Goal: Entertainment & Leisure: Consume media (video, audio)

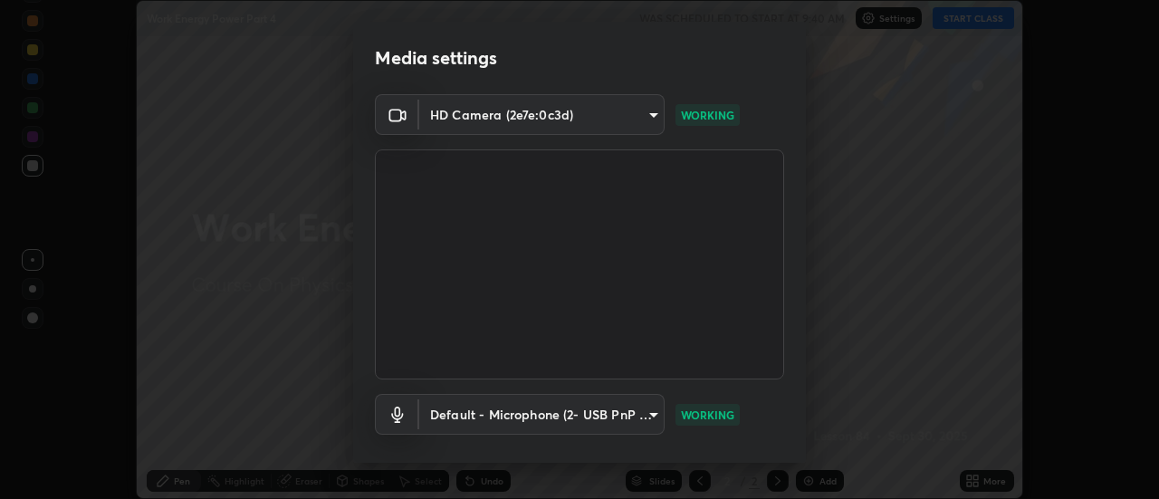
scroll to position [95, 0]
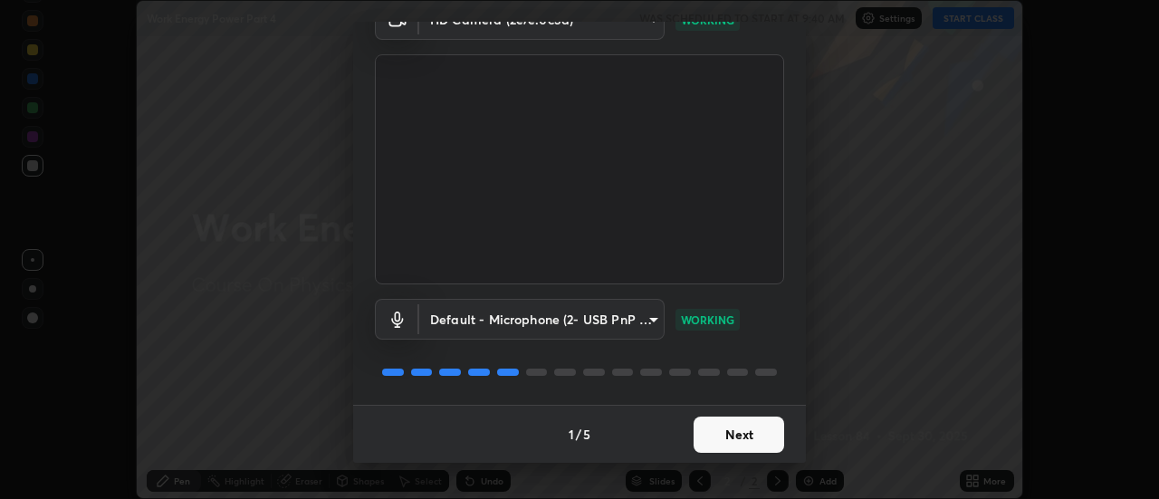
click at [727, 433] on button "Next" at bounding box center [738, 434] width 91 height 36
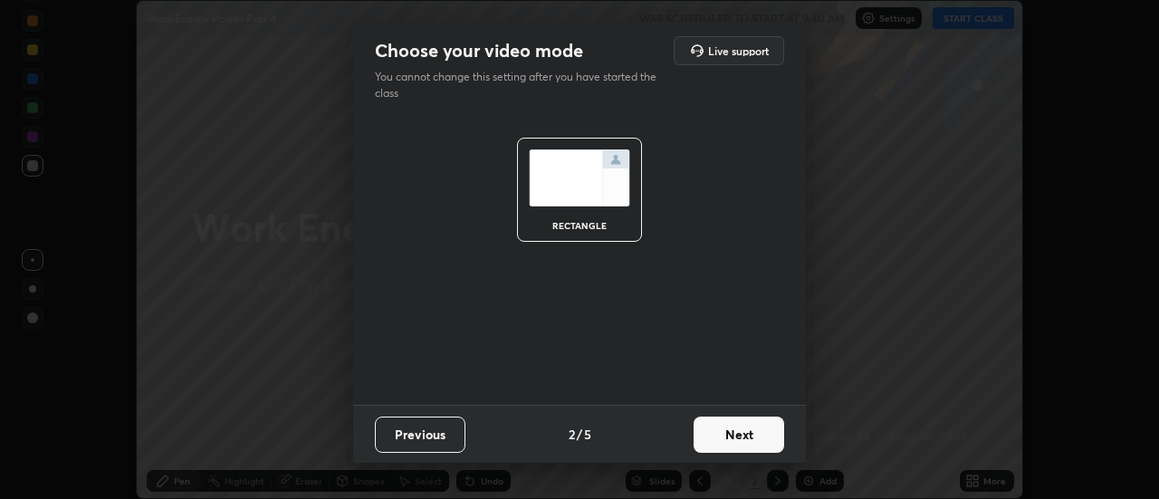
scroll to position [0, 0]
click at [727, 433] on button "Next" at bounding box center [738, 434] width 91 height 36
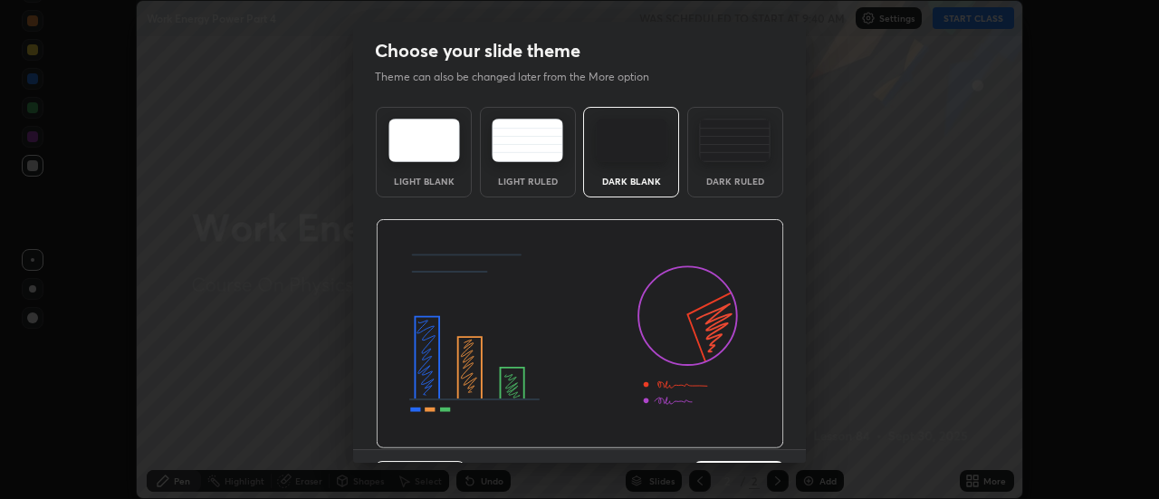
scroll to position [44, 0]
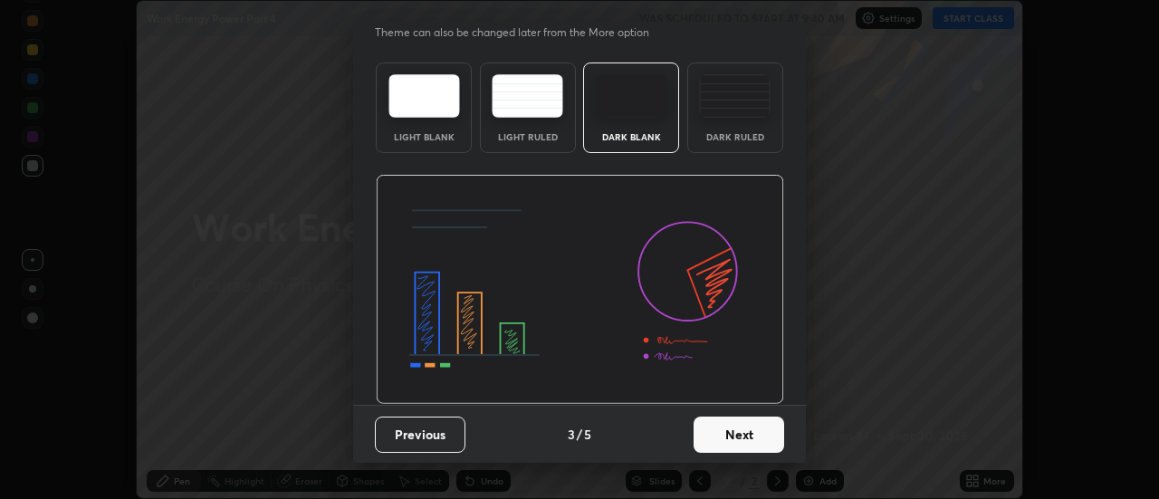
click at [719, 436] on button "Next" at bounding box center [738, 434] width 91 height 36
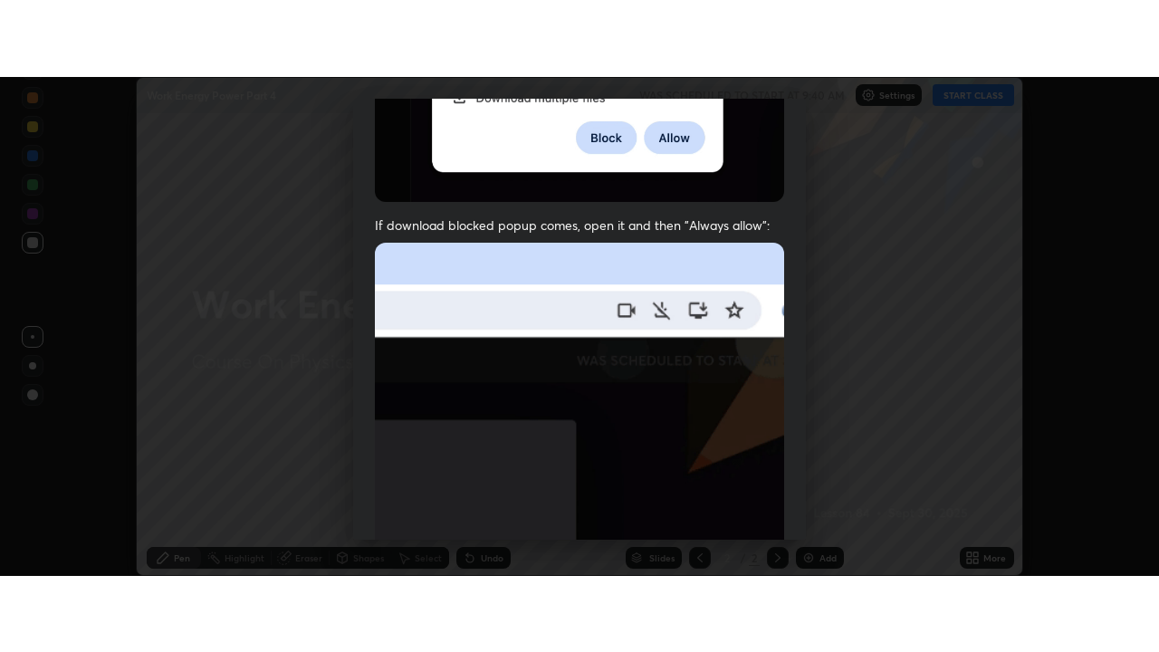
scroll to position [464, 0]
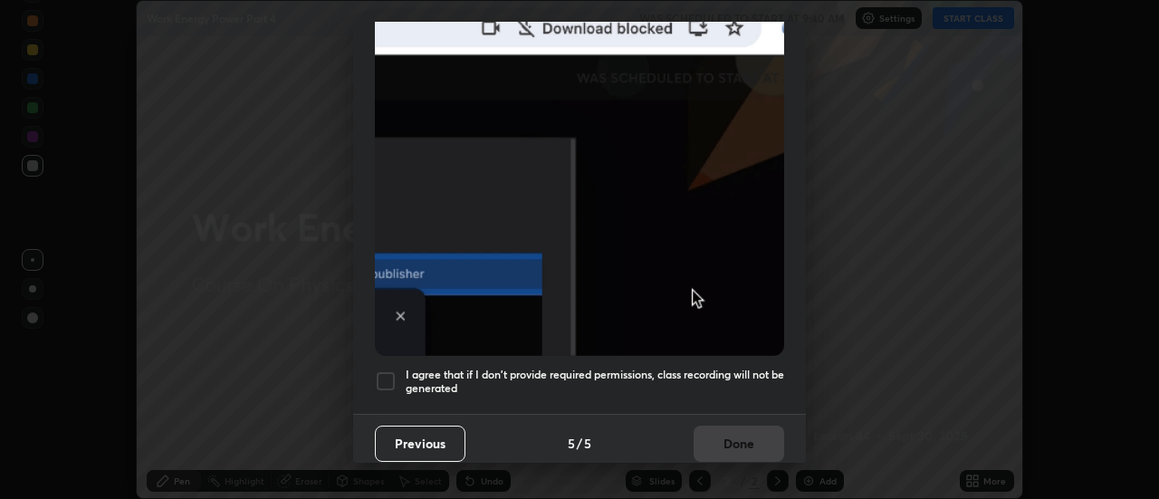
click at [685, 368] on h5 "I agree that if I don't provide required permissions, class recording will not …" at bounding box center [595, 382] width 378 height 28
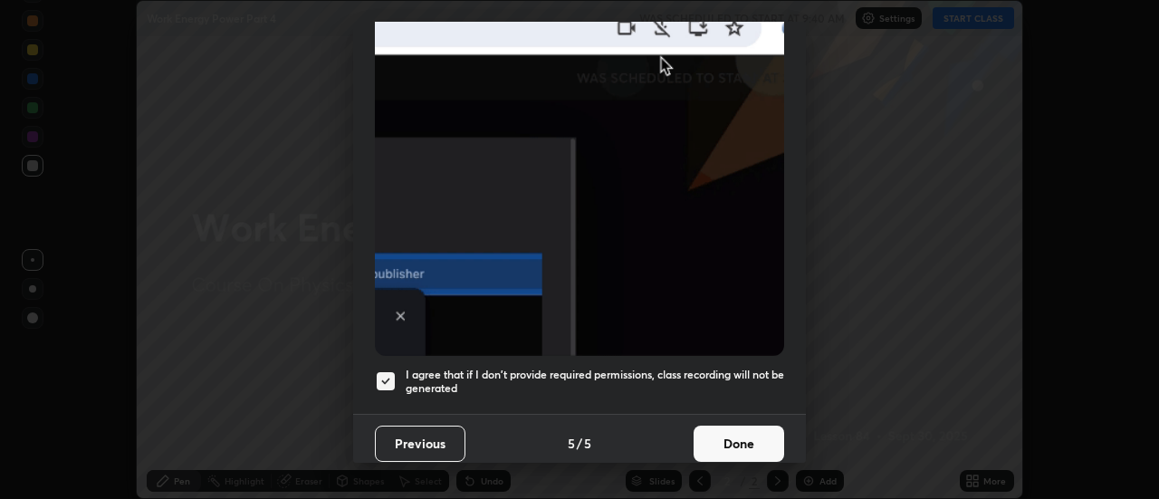
click at [717, 433] on button "Done" at bounding box center [738, 443] width 91 height 36
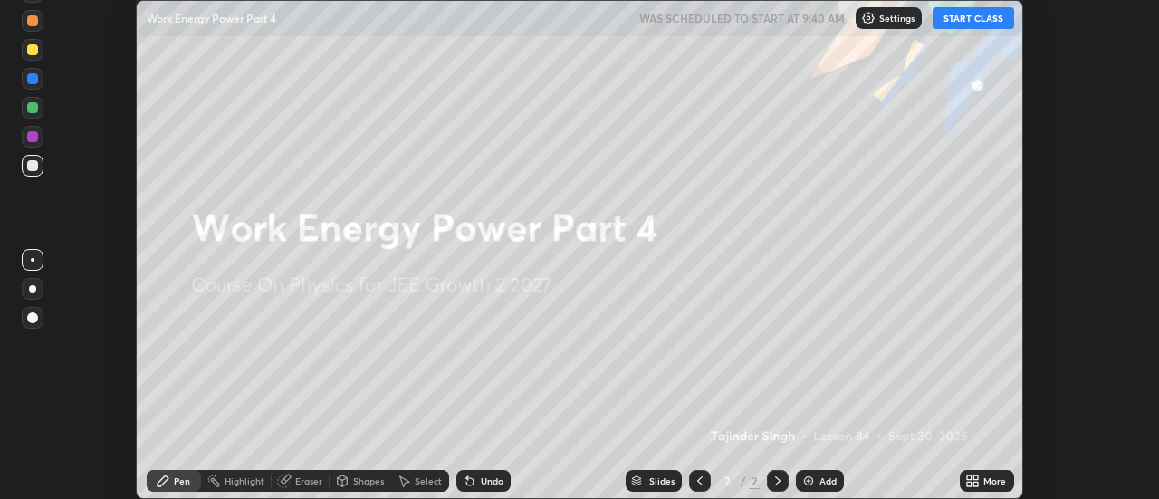
click at [970, 24] on button "START CLASS" at bounding box center [972, 18] width 81 height 22
click at [980, 483] on div "More" at bounding box center [987, 481] width 54 height 22
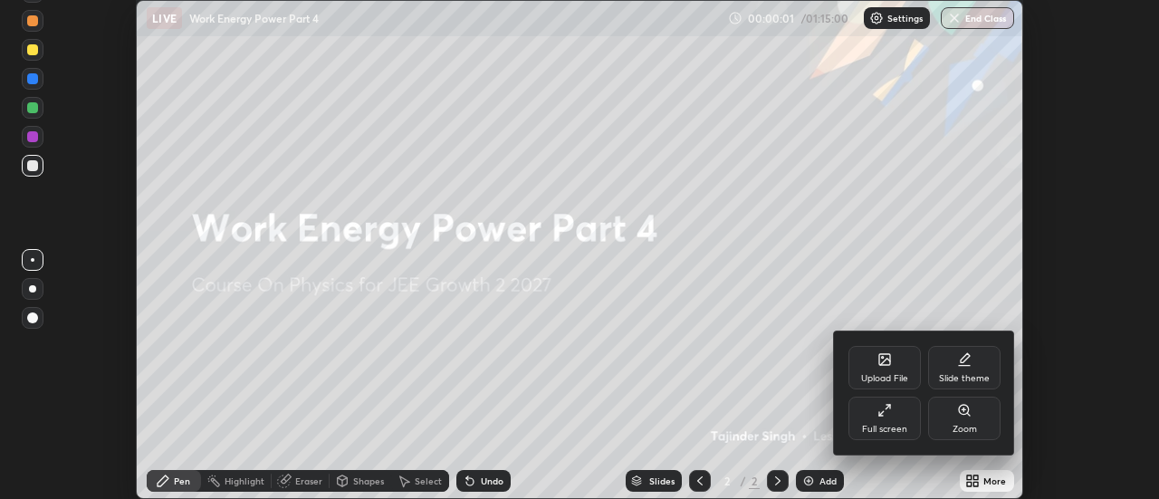
click at [883, 421] on div "Full screen" at bounding box center [884, 418] width 72 height 43
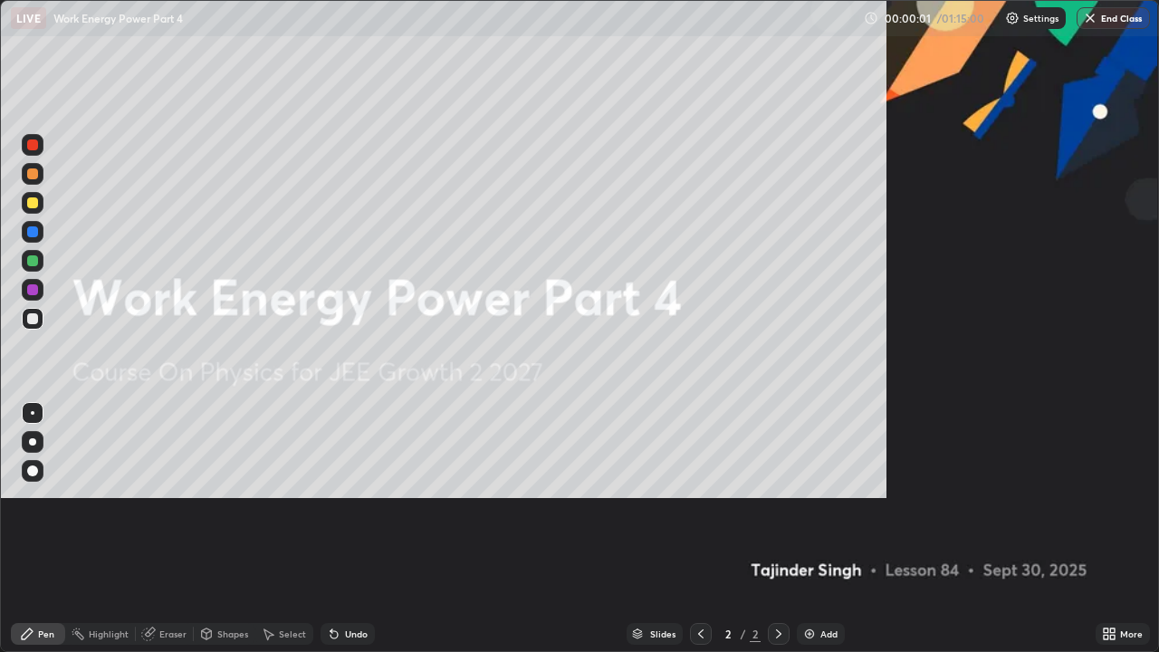
scroll to position [652, 1159]
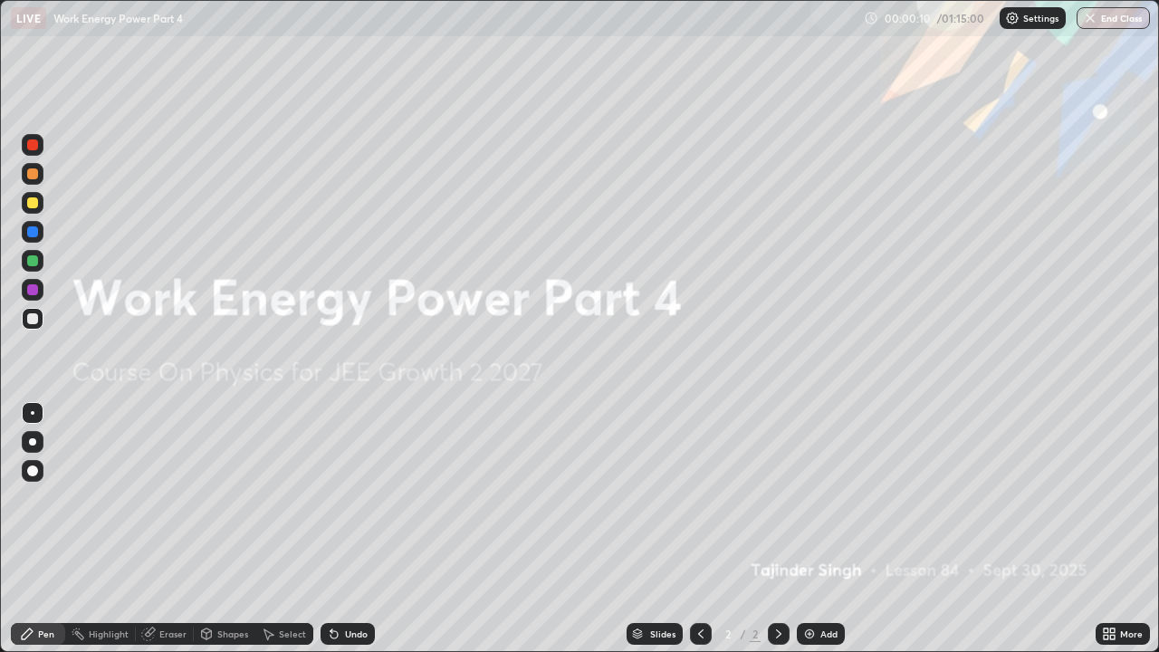
click at [813, 498] on img at bounding box center [809, 633] width 14 height 14
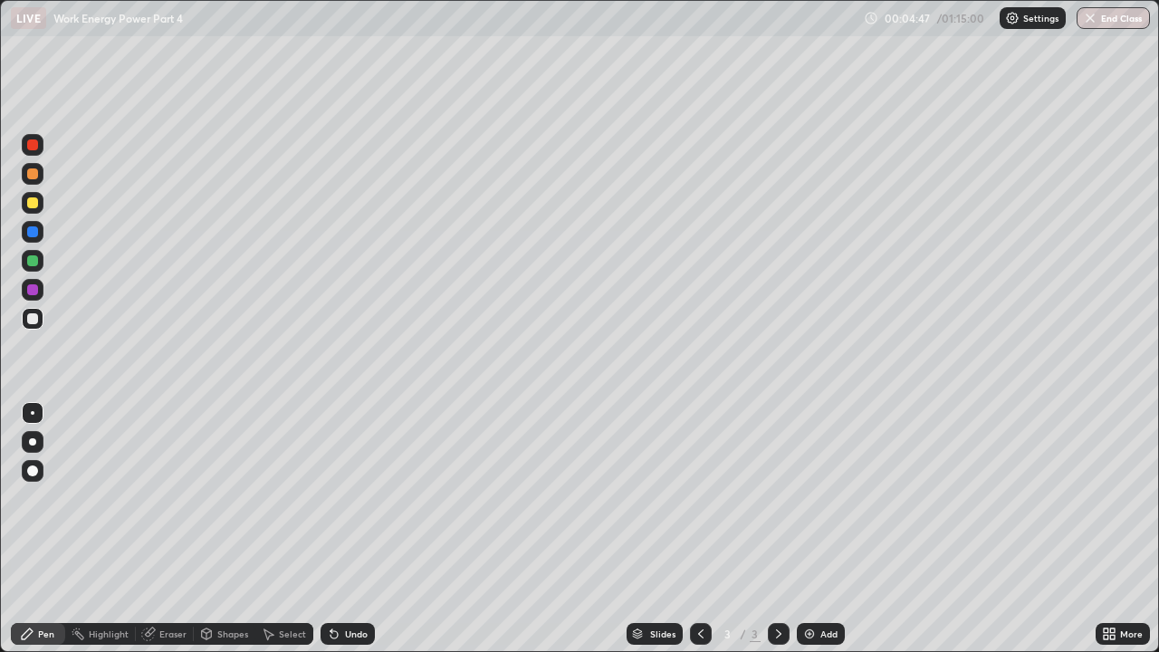
click at [177, 498] on div "Eraser" at bounding box center [172, 633] width 27 height 9
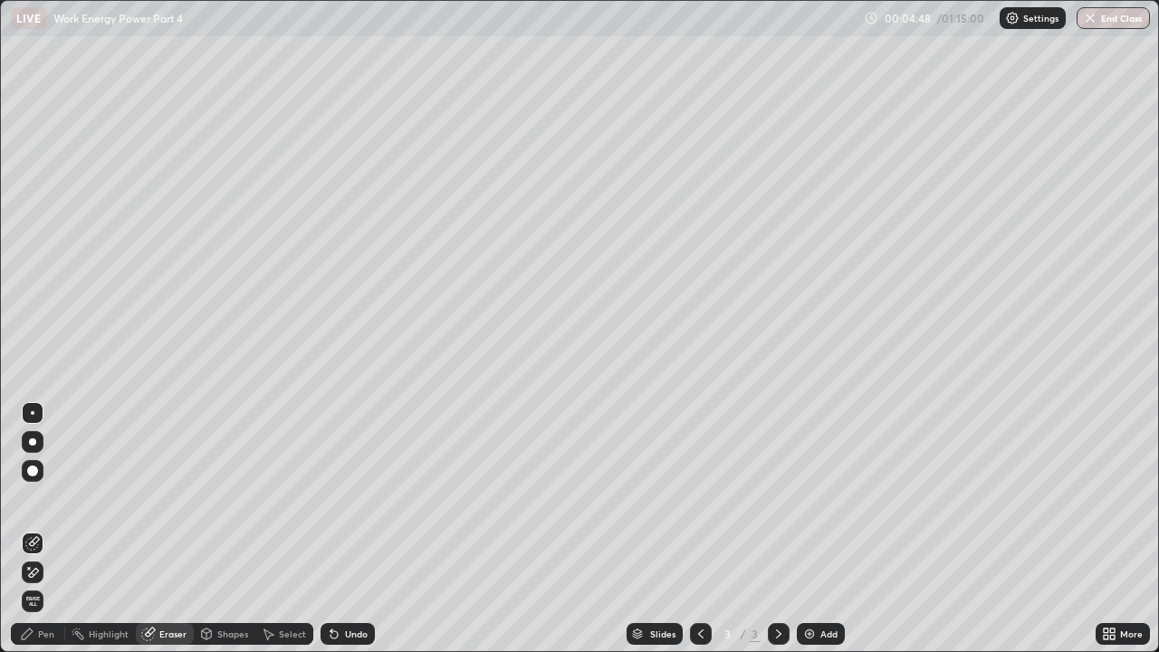
click at [32, 469] on div at bounding box center [32, 470] width 11 height 11
click at [51, 498] on div "Pen" at bounding box center [46, 633] width 16 height 9
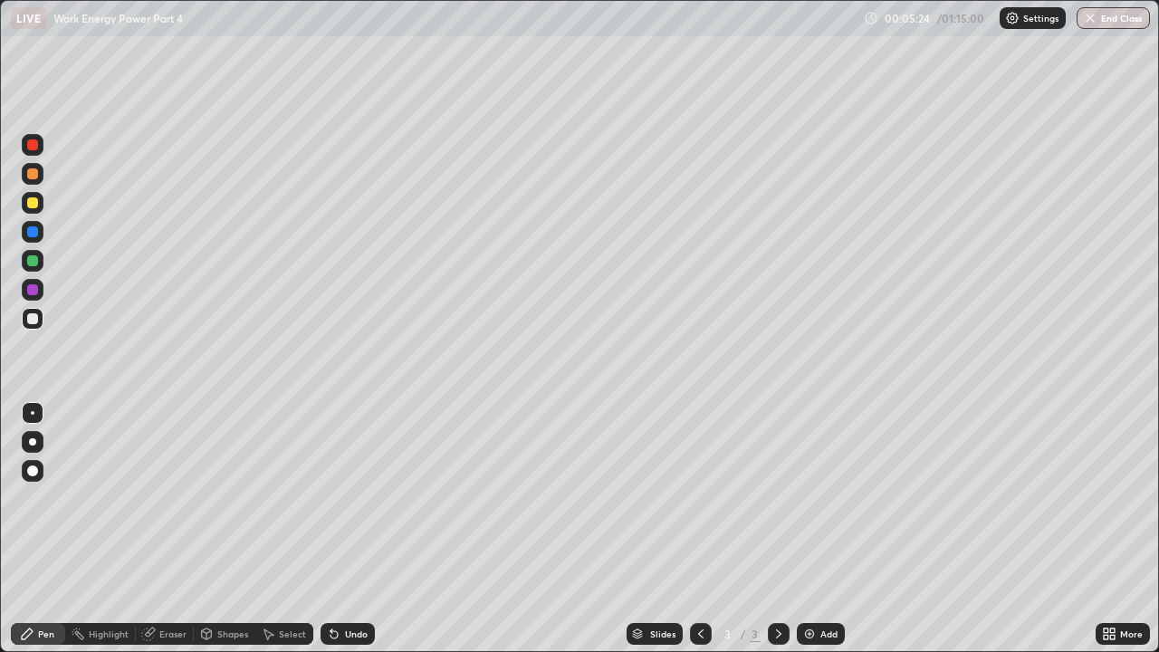
click at [36, 206] on div at bounding box center [32, 202] width 11 height 11
click at [351, 498] on div "Undo" at bounding box center [356, 633] width 23 height 9
click at [349, 498] on div "Undo" at bounding box center [356, 633] width 23 height 9
click at [353, 498] on div "Undo" at bounding box center [356, 633] width 23 height 9
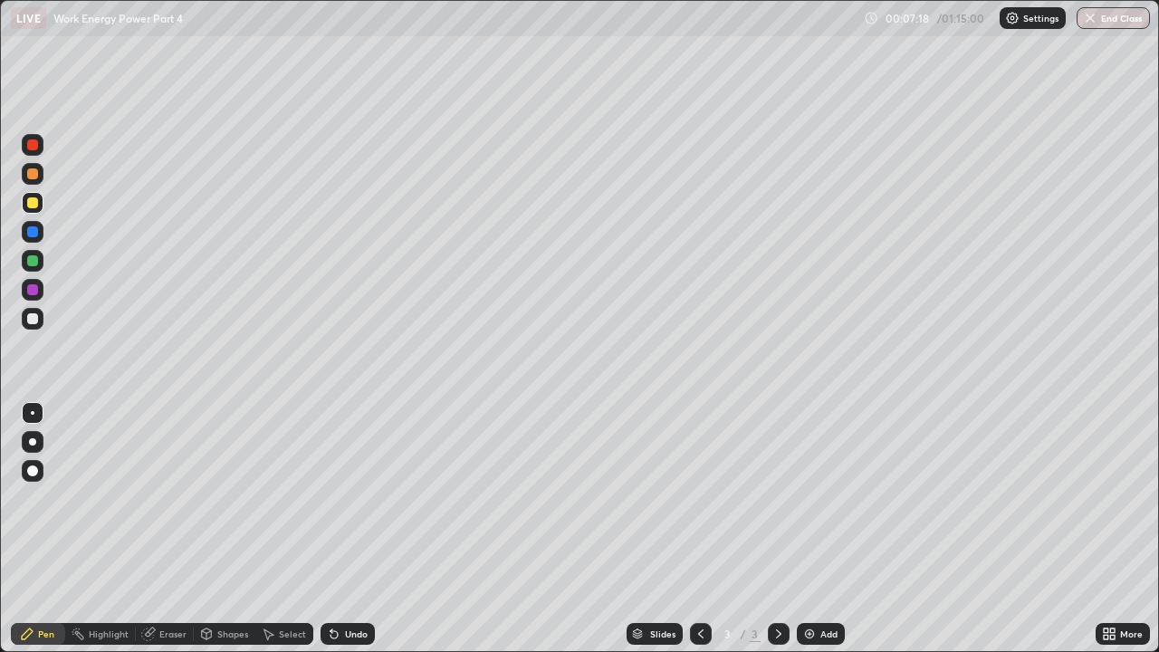
click at [356, 498] on div "Undo" at bounding box center [347, 634] width 54 height 22
click at [350, 498] on div "Undo" at bounding box center [356, 633] width 23 height 9
click at [348, 498] on div "Undo" at bounding box center [356, 633] width 23 height 9
click at [337, 498] on icon at bounding box center [334, 633] width 14 height 14
click at [330, 498] on icon at bounding box center [331, 630] width 2 height 2
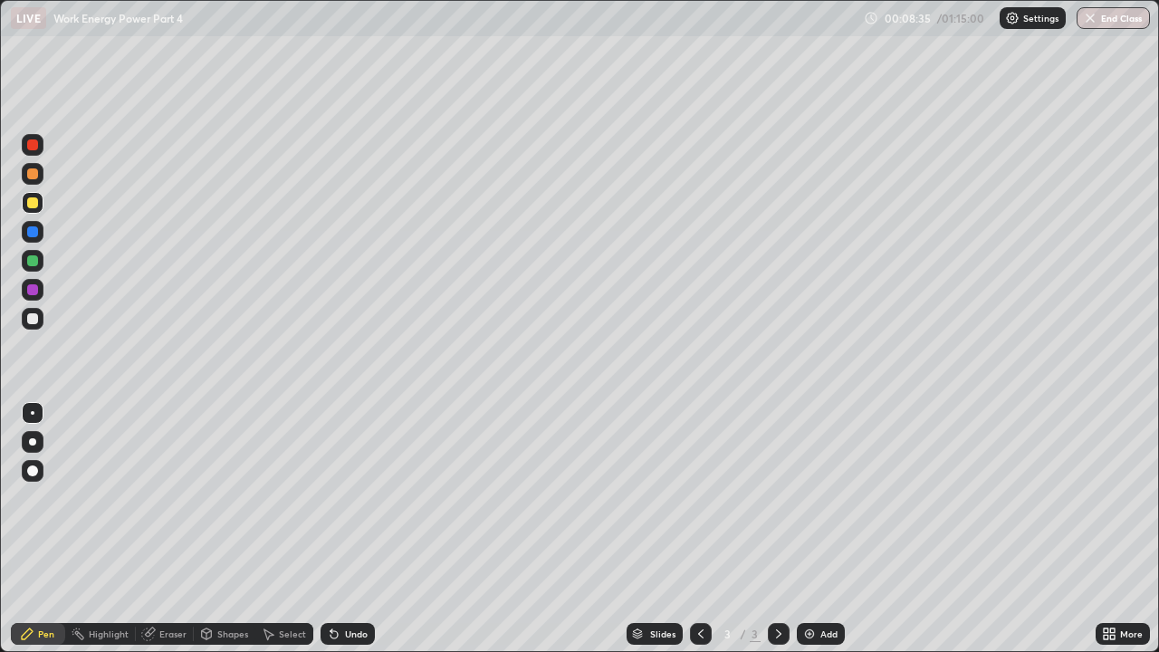
click at [348, 498] on div "Undo" at bounding box center [356, 633] width 23 height 9
click at [347, 498] on div "Undo" at bounding box center [356, 633] width 23 height 9
click at [348, 498] on div "Undo" at bounding box center [356, 633] width 23 height 9
click at [346, 498] on div "Undo" at bounding box center [356, 633] width 23 height 9
click at [33, 318] on div at bounding box center [32, 318] width 11 height 11
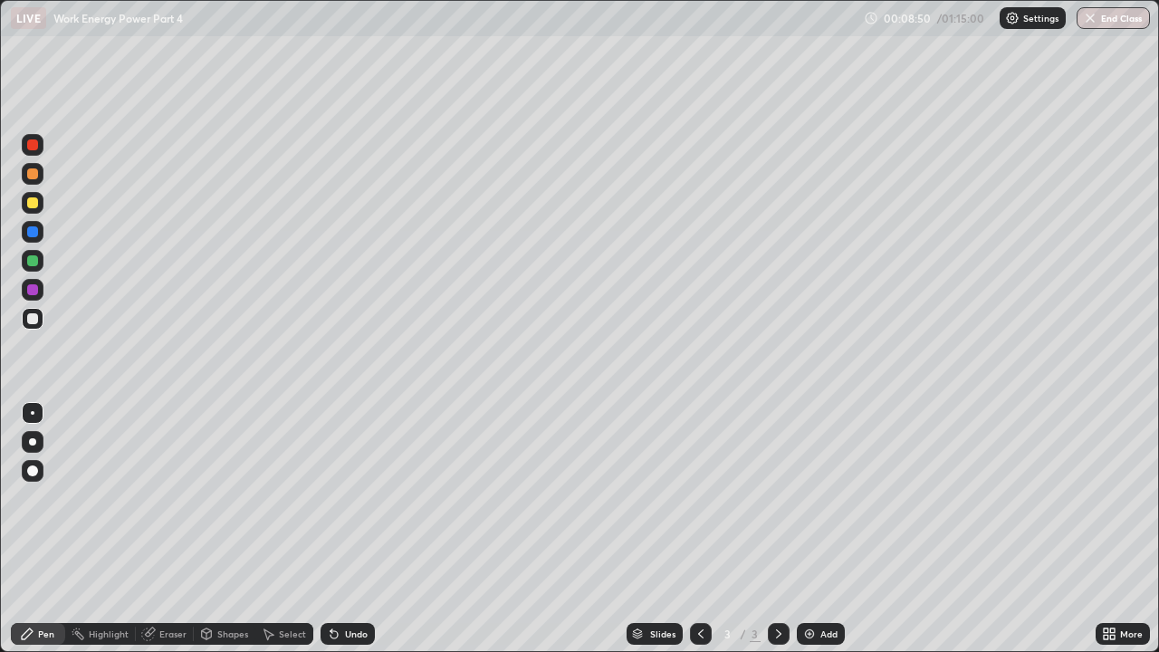
click at [331, 498] on icon at bounding box center [333, 634] width 7 height 7
click at [813, 498] on img at bounding box center [809, 633] width 14 height 14
click at [33, 205] on div at bounding box center [32, 202] width 11 height 11
click at [345, 498] on div "Undo" at bounding box center [356, 633] width 23 height 9
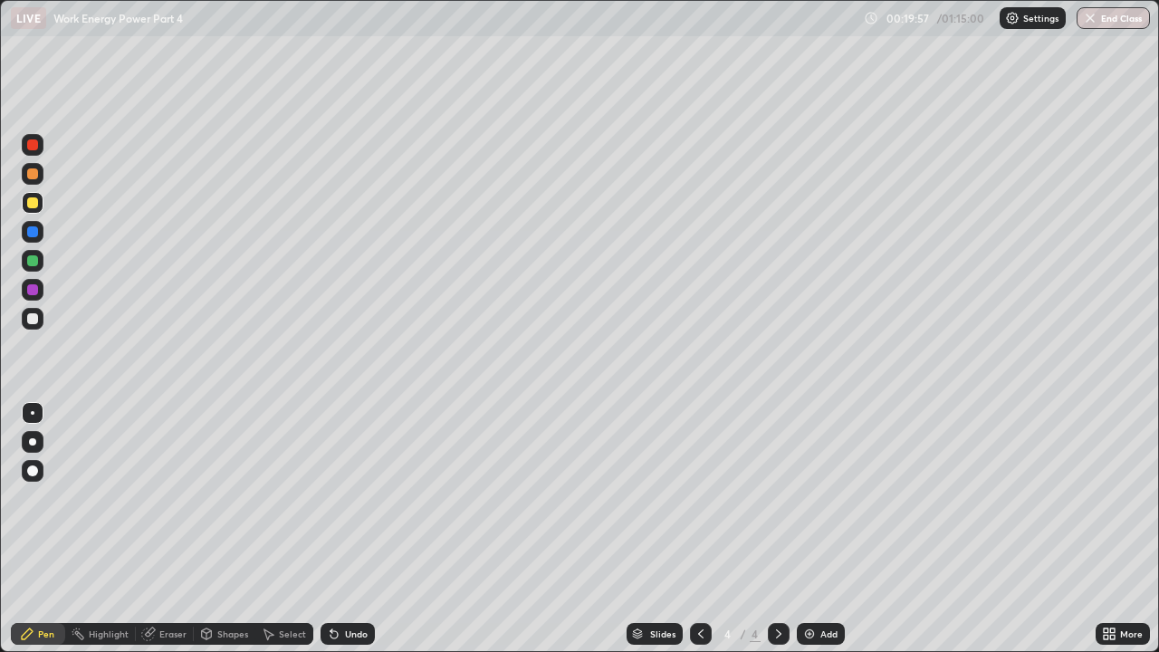
click at [330, 498] on icon at bounding box center [331, 630] width 2 height 2
click at [339, 498] on icon at bounding box center [334, 633] width 14 height 14
click at [338, 498] on icon at bounding box center [334, 633] width 14 height 14
click at [34, 320] on div at bounding box center [32, 318] width 11 height 11
click at [821, 498] on div "Add" at bounding box center [821, 634] width 48 height 22
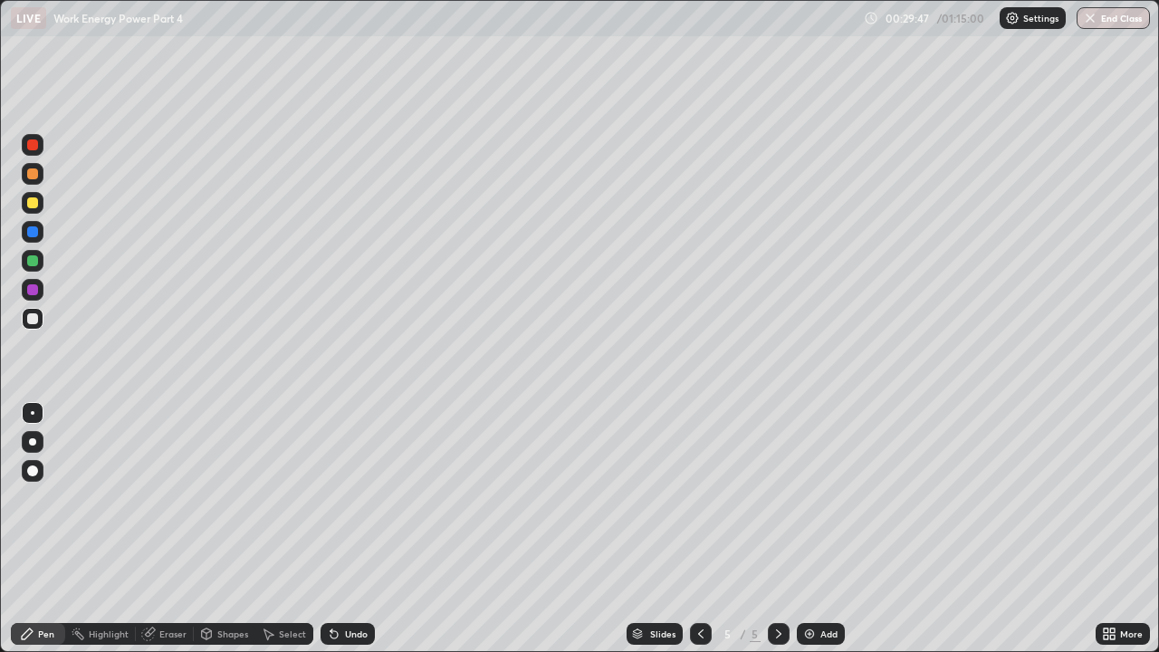
click at [347, 498] on div "Undo" at bounding box center [347, 634] width 54 height 22
click at [34, 205] on div at bounding box center [32, 202] width 11 height 11
click at [338, 498] on icon at bounding box center [334, 633] width 14 height 14
click at [338, 498] on div "Undo" at bounding box center [347, 634] width 54 height 22
click at [31, 316] on div at bounding box center [32, 318] width 11 height 11
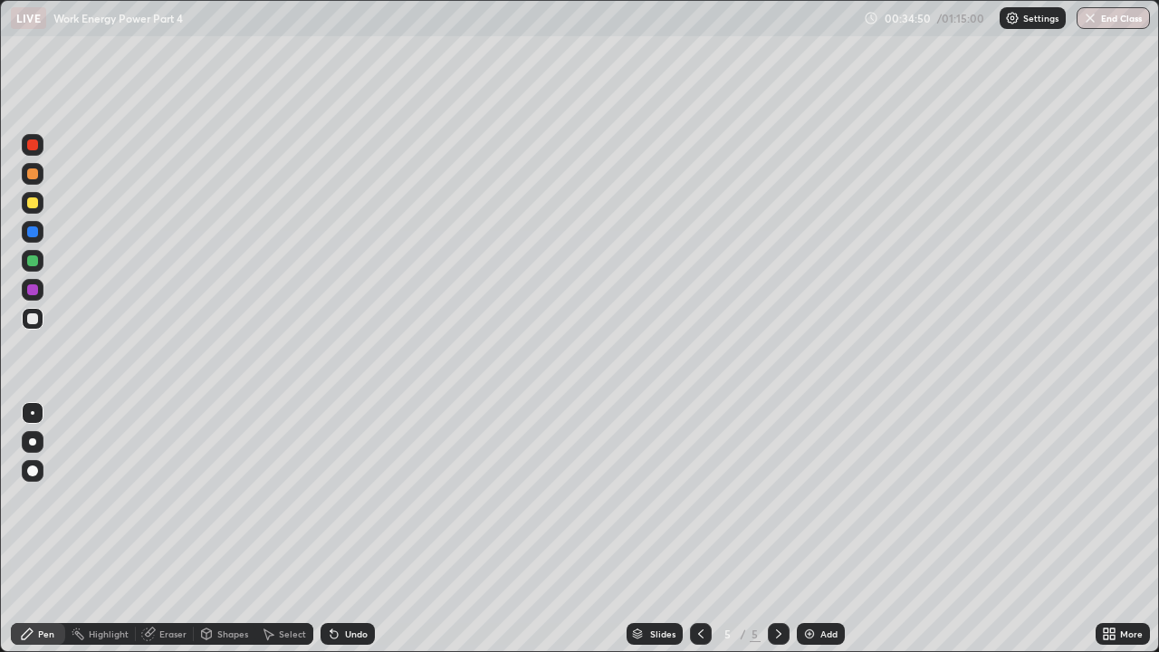
click at [33, 201] on div at bounding box center [32, 202] width 11 height 11
click at [30, 311] on div at bounding box center [33, 319] width 22 height 22
click at [33, 320] on div at bounding box center [32, 318] width 11 height 11
click at [351, 498] on div "Undo" at bounding box center [356, 633] width 23 height 9
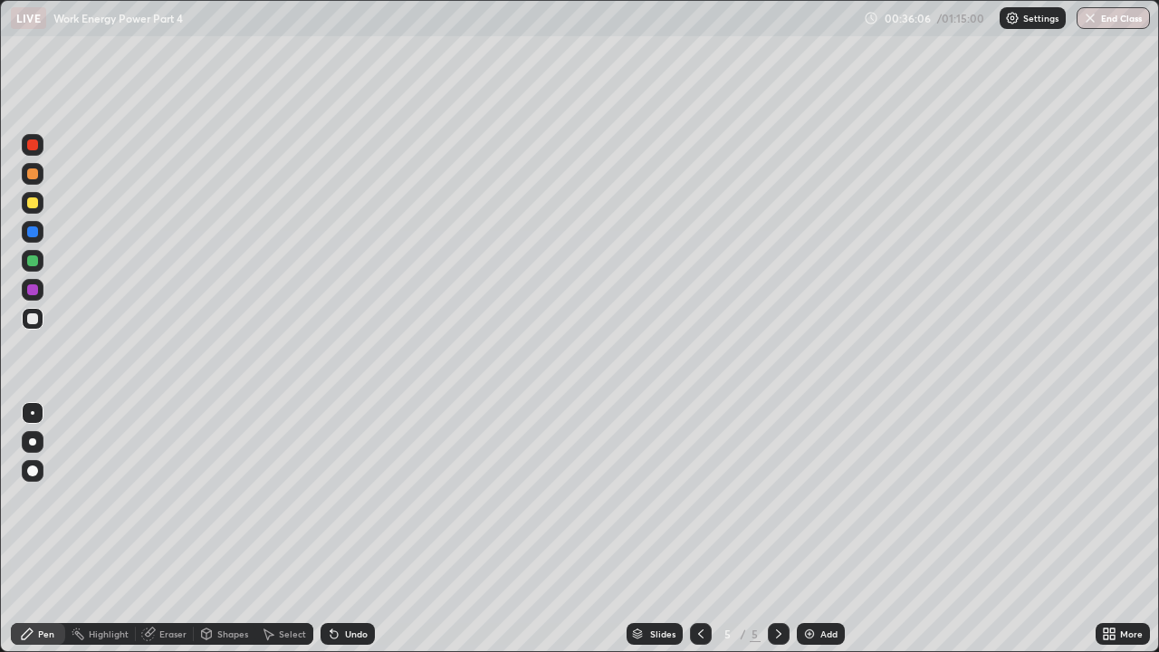
click at [350, 498] on div "Undo" at bounding box center [356, 633] width 23 height 9
click at [696, 498] on icon at bounding box center [700, 633] width 14 height 14
click at [769, 498] on div at bounding box center [779, 634] width 22 height 36
click at [817, 498] on div "Add" at bounding box center [821, 634] width 48 height 22
click at [30, 253] on div at bounding box center [33, 261] width 22 height 22
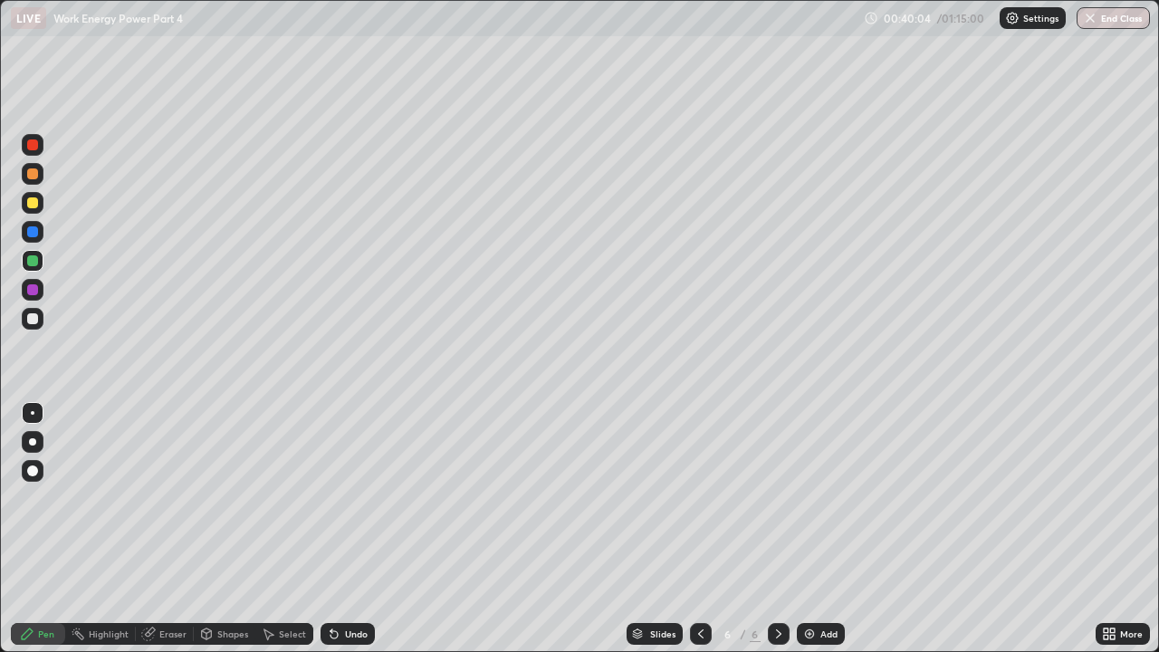
click at [36, 321] on div at bounding box center [32, 318] width 11 height 11
click at [702, 498] on icon at bounding box center [700, 633] width 14 height 14
click at [700, 498] on icon at bounding box center [700, 633] width 14 height 14
click at [771, 498] on icon at bounding box center [778, 633] width 14 height 14
click at [774, 498] on icon at bounding box center [778, 633] width 14 height 14
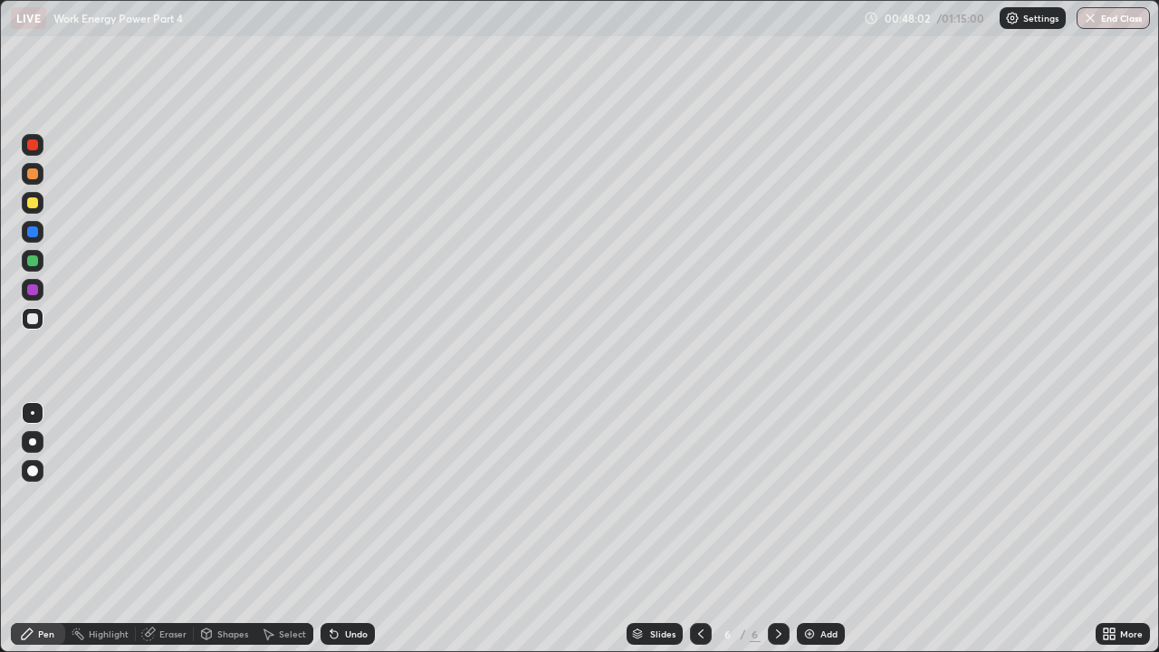
click at [159, 498] on div "Eraser" at bounding box center [172, 633] width 27 height 9
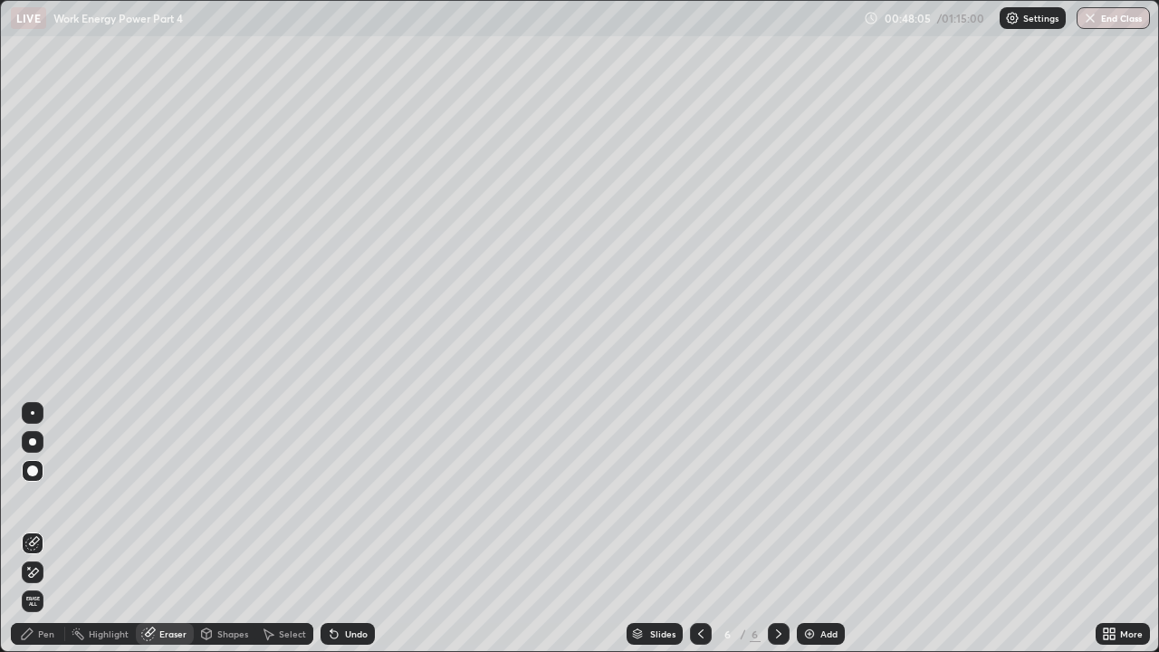
click at [52, 498] on div "Pen" at bounding box center [46, 633] width 16 height 9
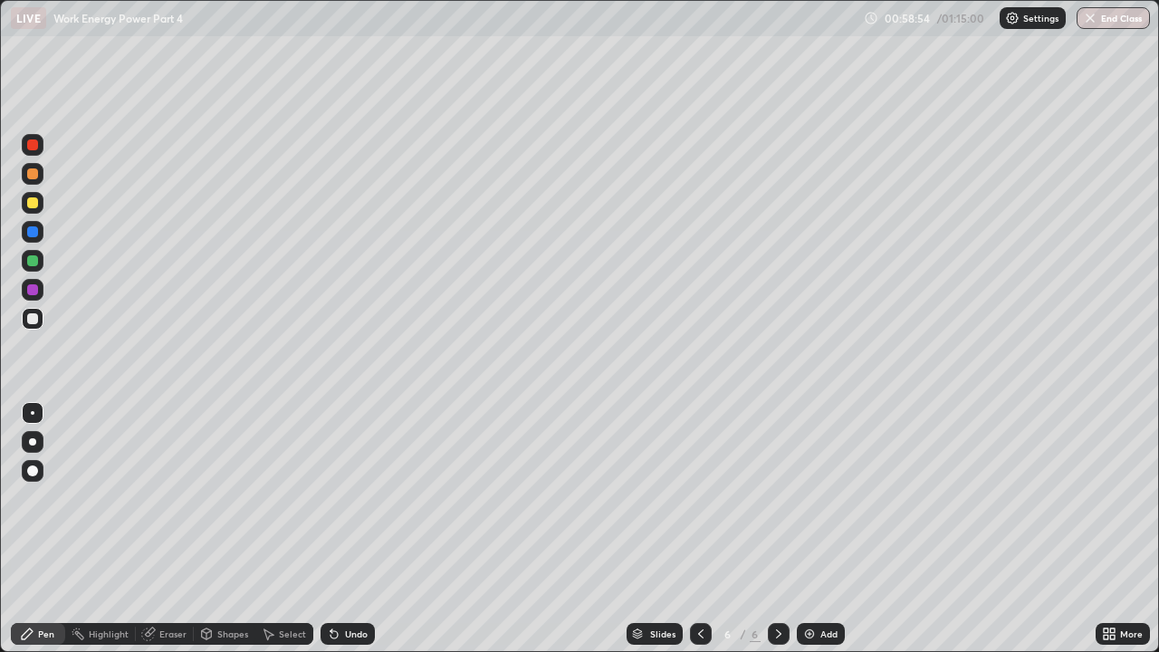
click at [177, 498] on div "Eraser" at bounding box center [172, 633] width 27 height 9
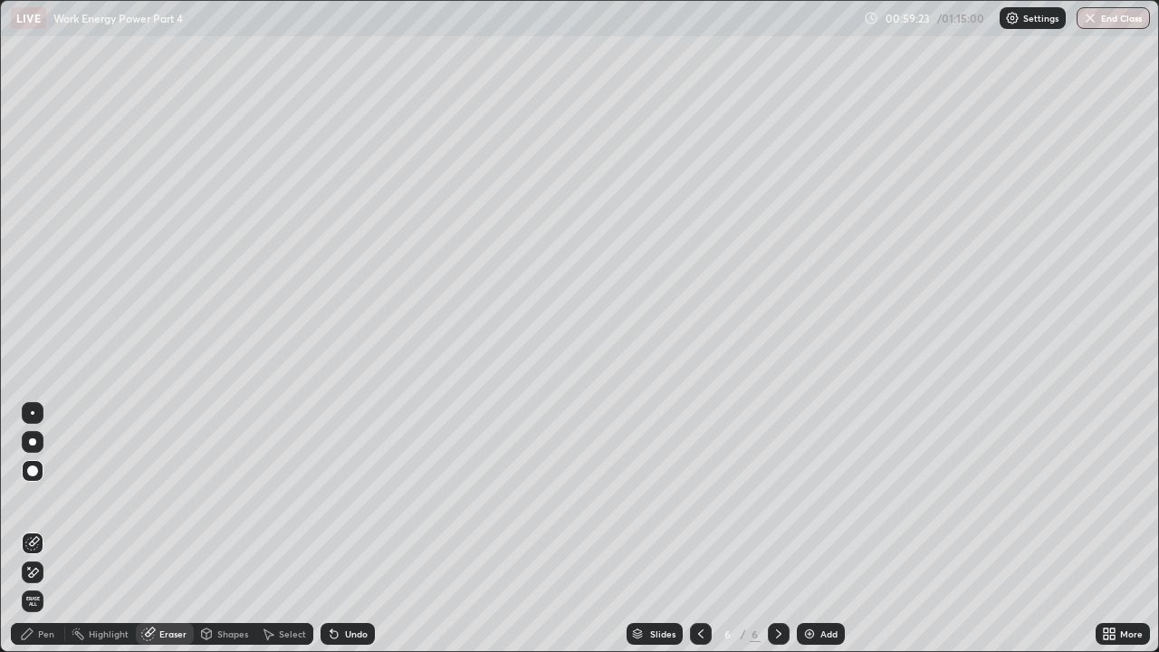
click at [34, 498] on div "Pen" at bounding box center [38, 634] width 54 height 22
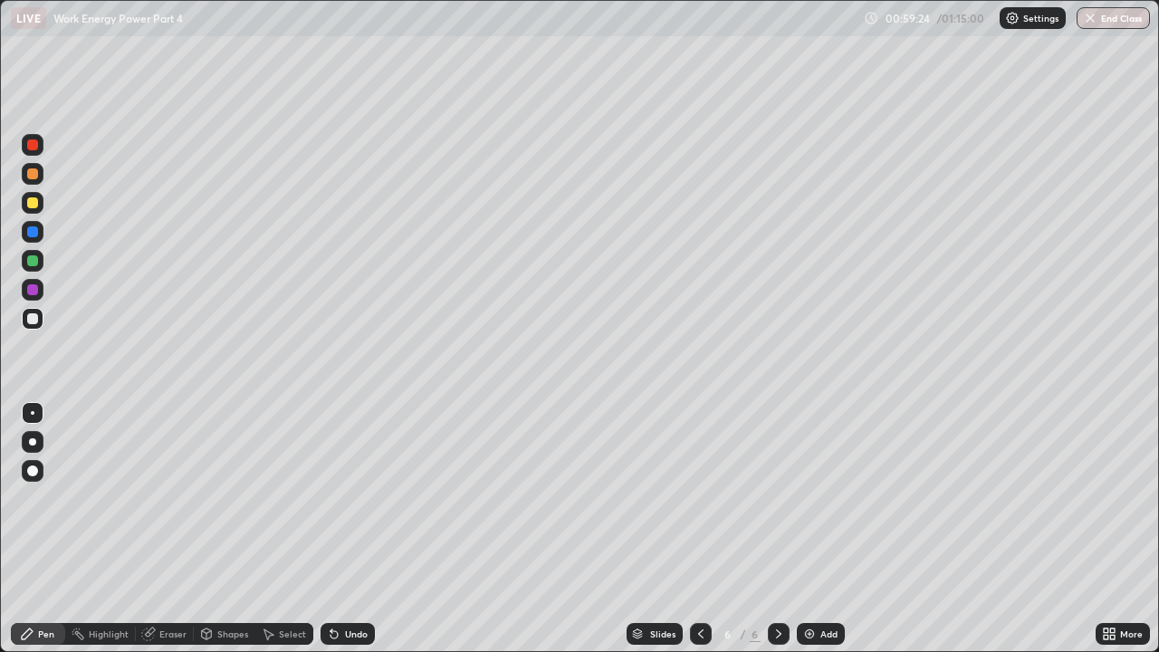
click at [41, 199] on div at bounding box center [33, 203] width 22 height 22
click at [813, 498] on img at bounding box center [809, 633] width 14 height 14
click at [168, 498] on div "Eraser" at bounding box center [172, 633] width 27 height 9
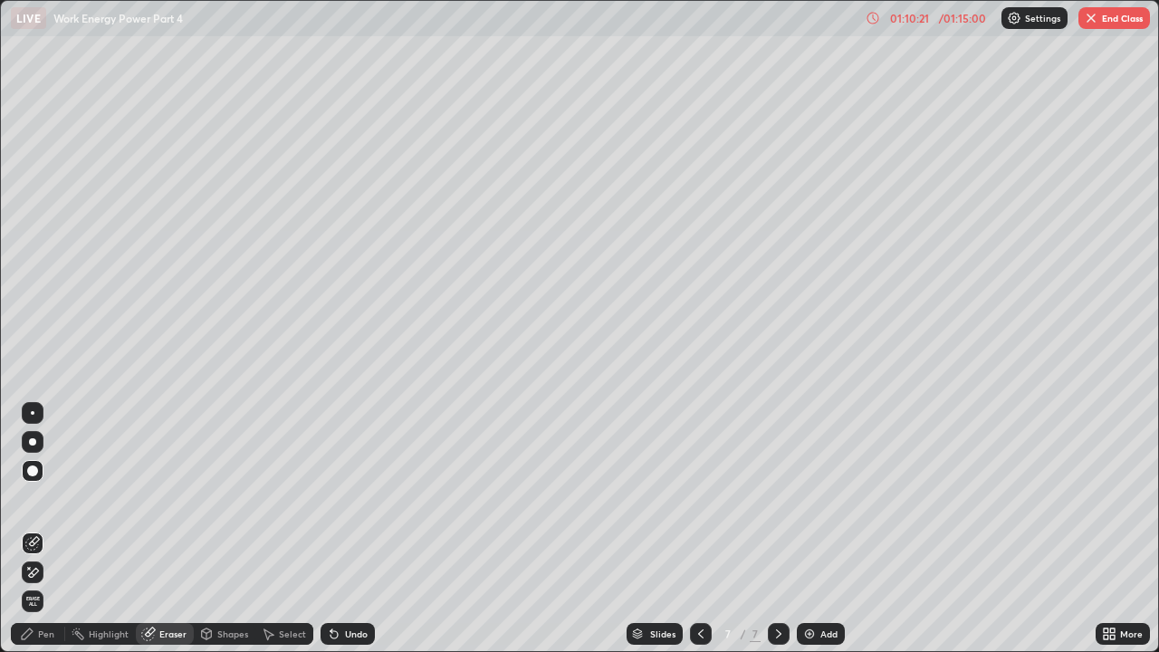
click at [30, 498] on span "Erase all" at bounding box center [33, 601] width 20 height 11
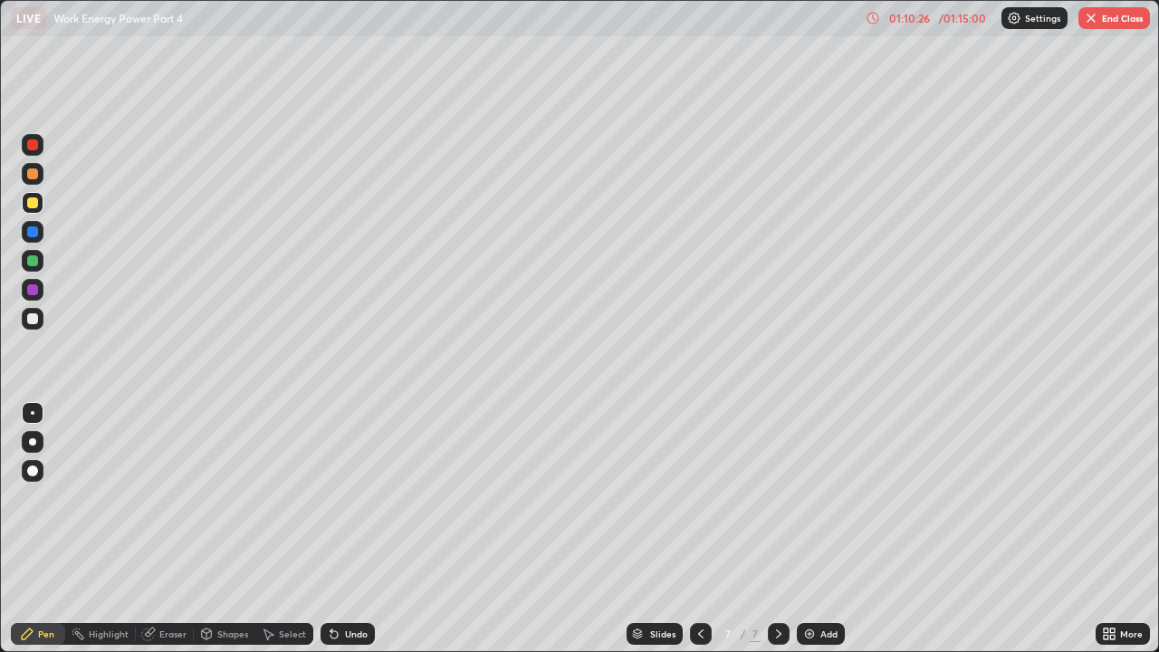
click at [345, 498] on div "Undo" at bounding box center [356, 633] width 23 height 9
click at [331, 498] on icon at bounding box center [333, 634] width 7 height 7
click at [699, 498] on icon at bounding box center [700, 633] width 14 height 14
click at [777, 498] on icon at bounding box center [778, 633] width 14 height 14
click at [1096, 19] on img "button" at bounding box center [1091, 18] width 14 height 14
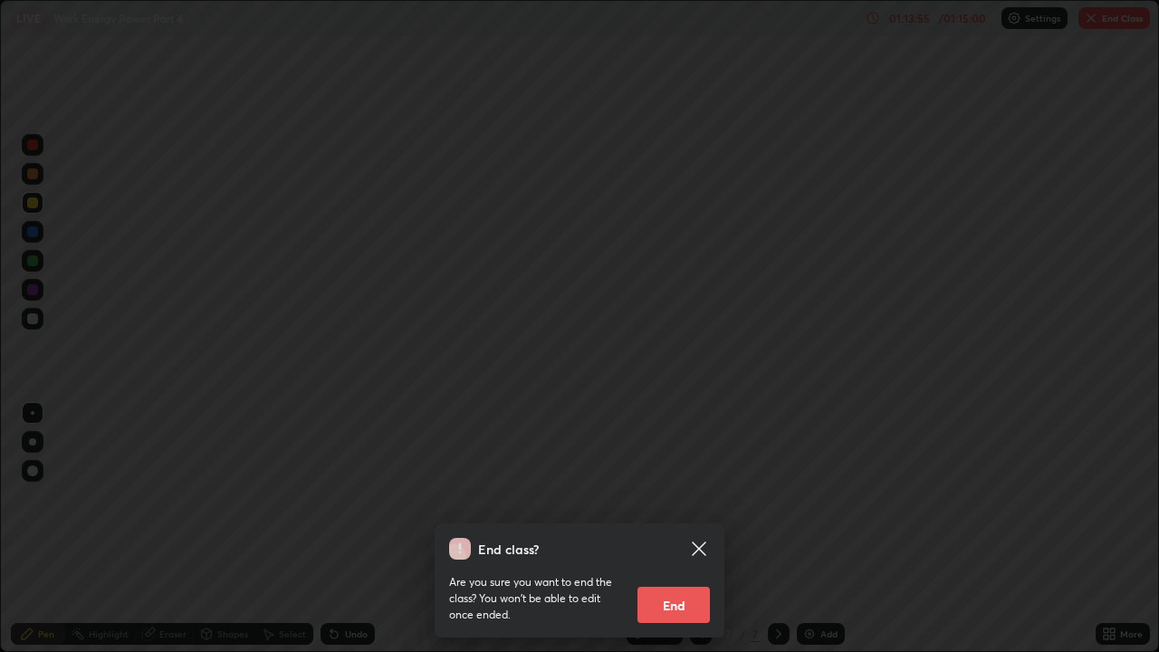
click at [684, 498] on button "End" at bounding box center [673, 605] width 72 height 36
